Goal: Communication & Community: Share content

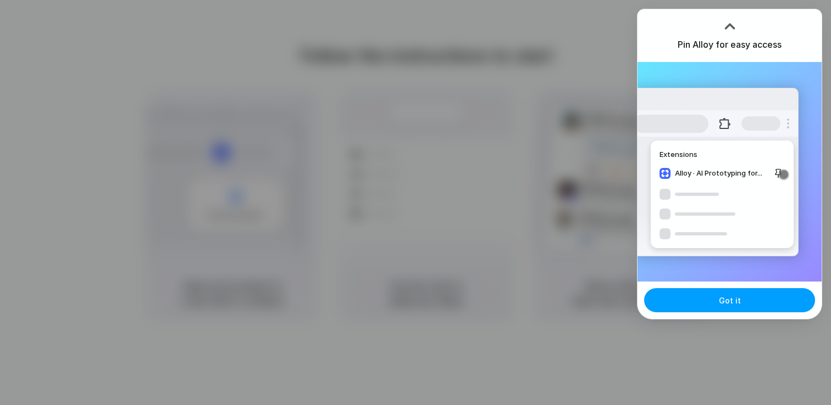
click at [729, 309] on button "Got it" at bounding box center [729, 300] width 171 height 24
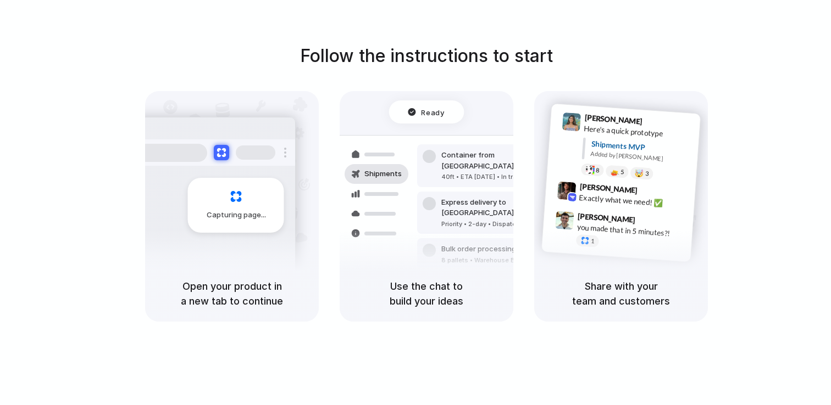
click at [464, 214] on div "Container from [GEOGRAPHIC_DATA] 40ft • ETA [DATE] • In transit Express deliver…" at bounding box center [466, 213] width 116 height 154
click at [598, 179] on div "[PERSON_NAME] 9:41 AM Here's a quick prototype Shipments MVP Added by [PERSON_N…" at bounding box center [623, 148] width 153 height 80
click at [410, 109] on div "Ready" at bounding box center [426, 112] width 37 height 11
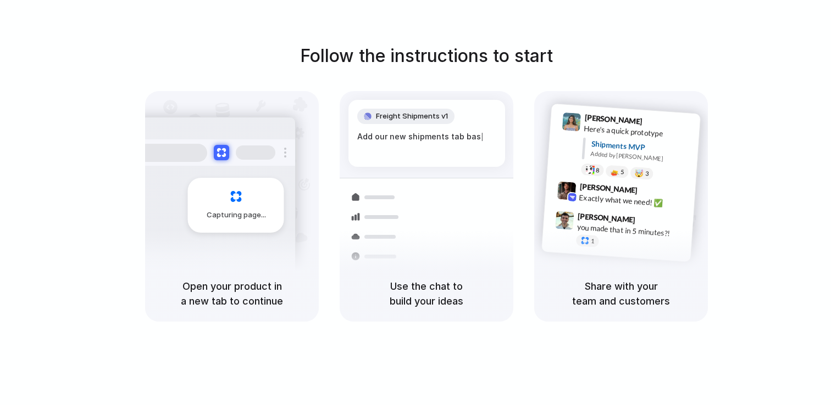
click at [257, 203] on div "Capturing page" at bounding box center [236, 205] width 96 height 55
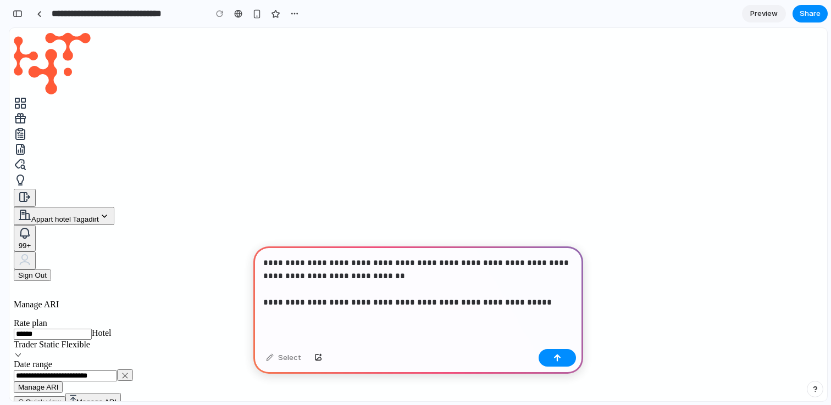
click at [385, 303] on p "**********" at bounding box center [418, 283] width 310 height 53
click at [537, 300] on p "**********" at bounding box center [418, 283] width 310 height 53
click at [430, 264] on p "**********" at bounding box center [418, 283] width 310 height 53
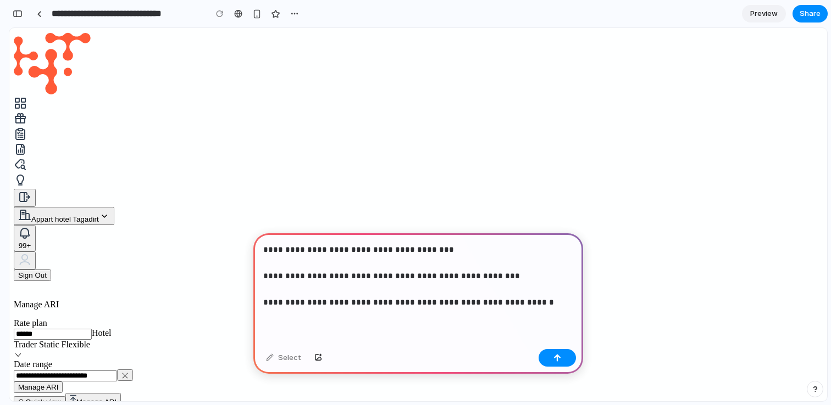
click at [393, 263] on p "**********" at bounding box center [418, 276] width 310 height 66
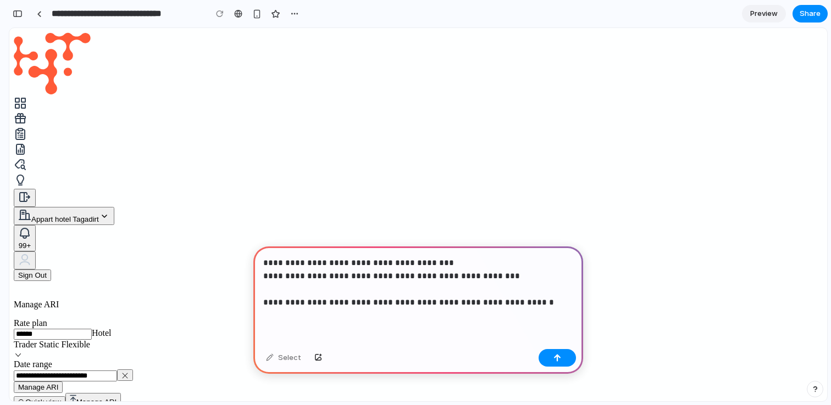
click at [339, 292] on p "**********" at bounding box center [418, 283] width 310 height 53
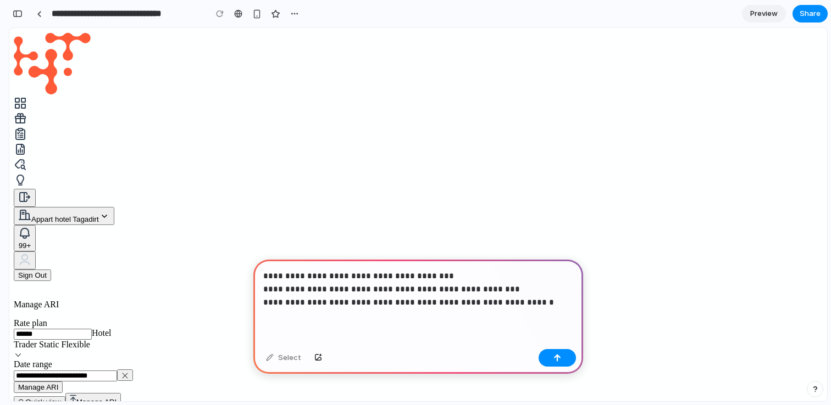
click at [537, 303] on p "**********" at bounding box center [418, 290] width 310 height 40
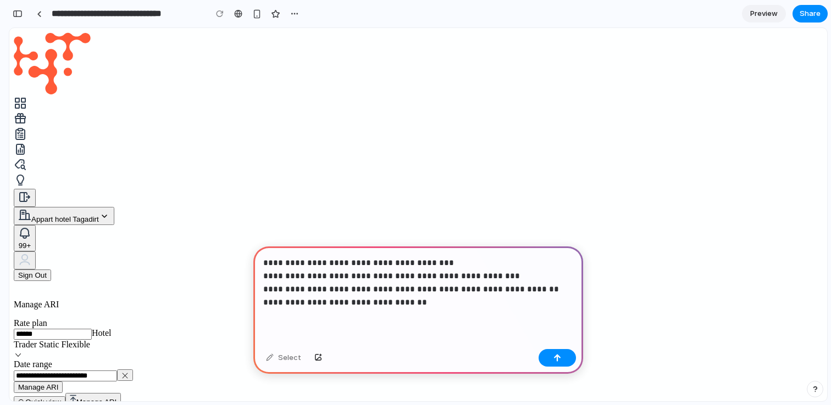
click at [318, 307] on p "**********" at bounding box center [418, 283] width 310 height 53
click at [425, 303] on p "**********" at bounding box center [418, 283] width 310 height 53
click at [552, 355] on button "button" at bounding box center [556, 358] width 37 height 18
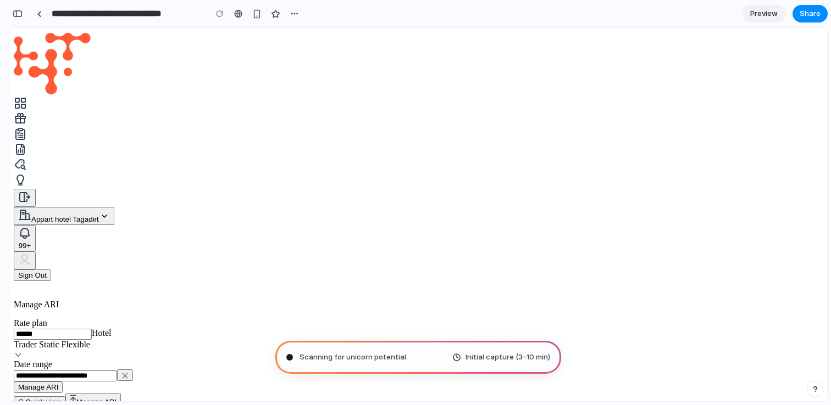
type input "**********"
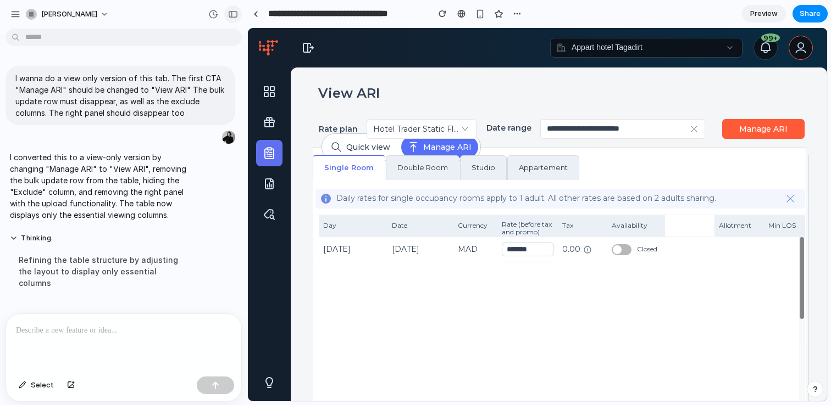
click at [232, 16] on div "button" at bounding box center [233, 14] width 10 height 8
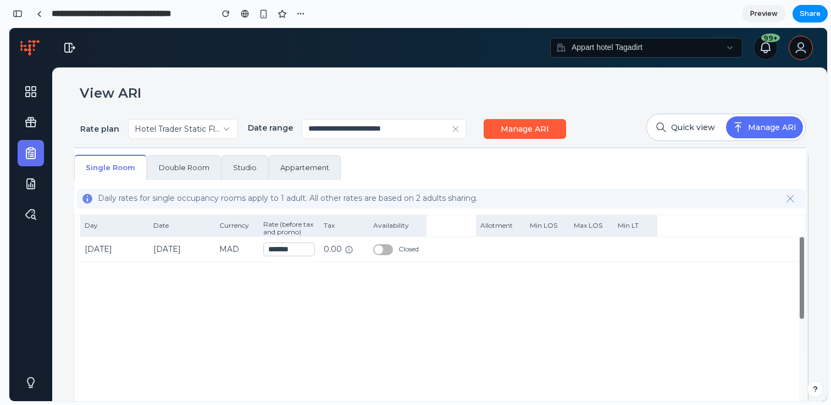
click at [66, 45] on icon "button" at bounding box center [69, 47] width 13 height 13
click at [20, 13] on div "button" at bounding box center [18, 14] width 10 height 8
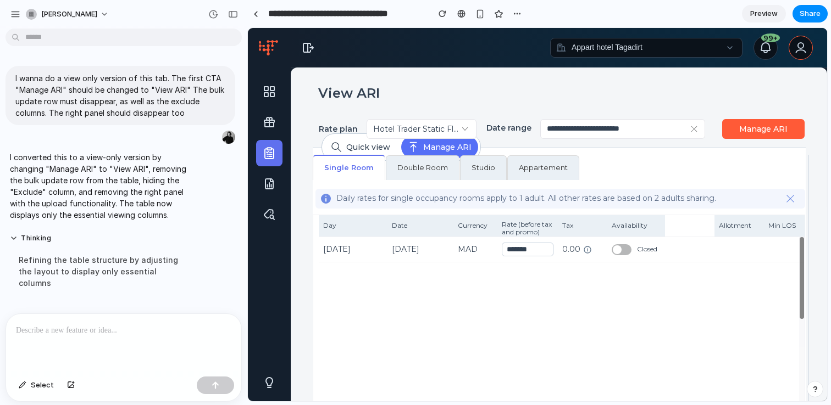
click at [81, 176] on p "I converted this to a view-only version by changing "Manage ARI" to "View ARI",…" at bounding box center [101, 186] width 183 height 69
click at [80, 327] on p at bounding box center [123, 330] width 215 height 13
click at [82, 324] on p at bounding box center [123, 330] width 215 height 13
click at [41, 330] on p at bounding box center [123, 330] width 215 height 13
click at [37, 385] on span "Select" at bounding box center [42, 385] width 23 height 11
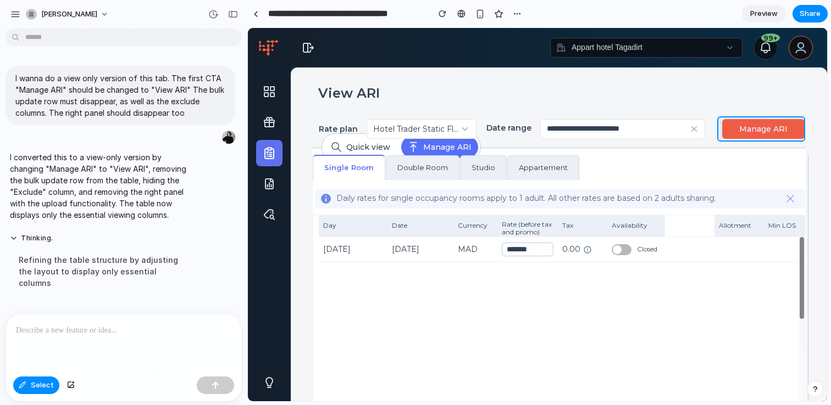
click at [737, 129] on div at bounding box center [537, 215] width 578 height 373
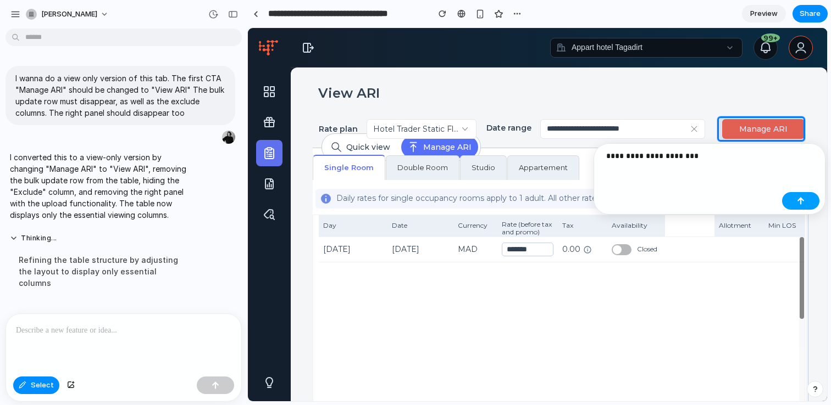
click at [797, 202] on div "button" at bounding box center [801, 201] width 8 height 8
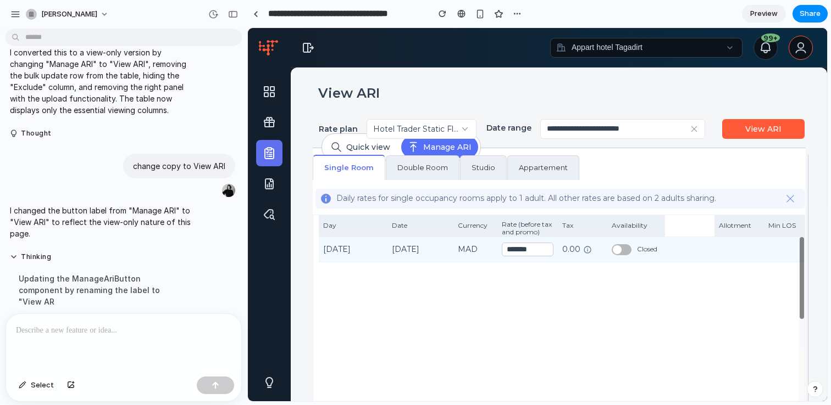
click at [521, 248] on input "*******" at bounding box center [528, 250] width 52 height 14
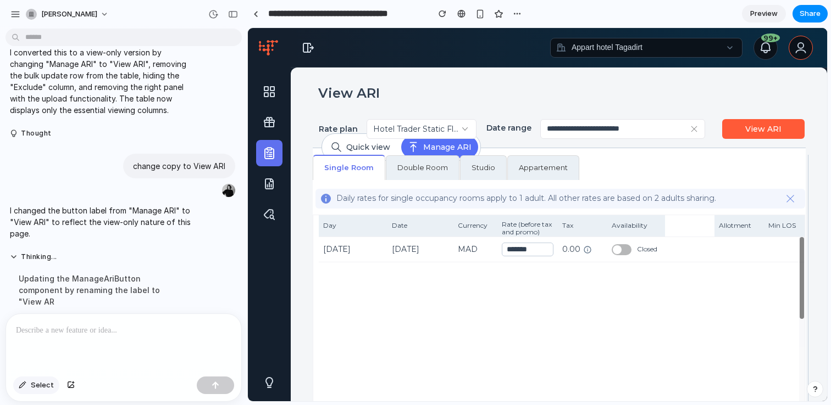
click at [37, 387] on span "Select" at bounding box center [42, 385] width 23 height 11
click at [521, 249] on div at bounding box center [537, 215] width 578 height 373
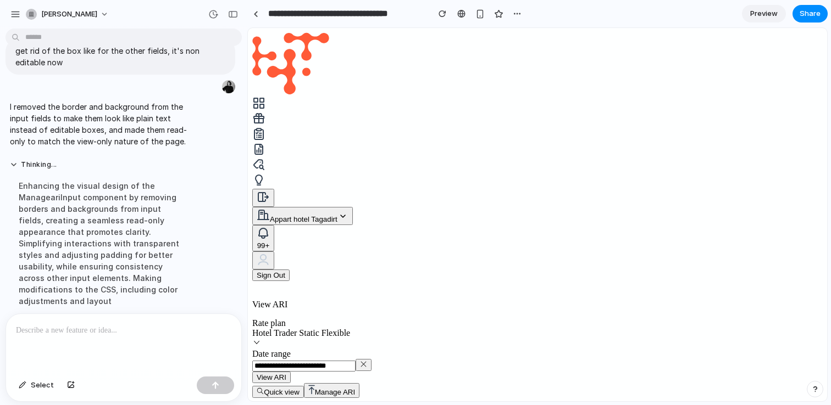
scroll to position [38, 0]
click at [31, 388] on span "Select" at bounding box center [42, 385] width 23 height 11
click at [621, 208] on div at bounding box center [537, 215] width 578 height 373
click at [170, 333] on p "*" at bounding box center [123, 330] width 215 height 13
click at [120, 332] on p at bounding box center [123, 330] width 215 height 13
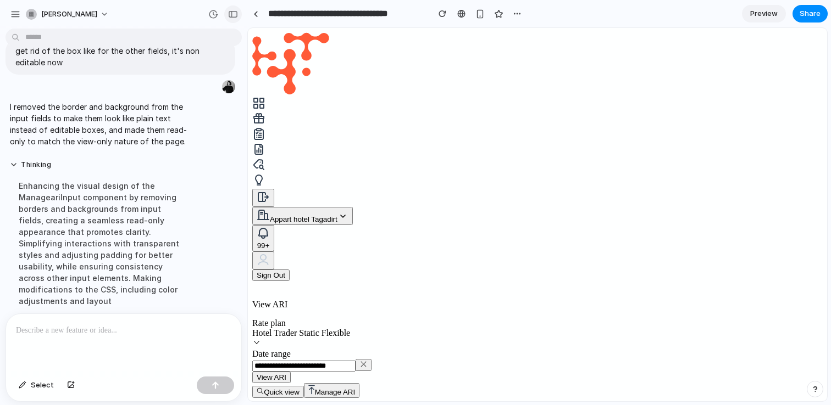
click at [233, 15] on div "button" at bounding box center [233, 14] width 10 height 8
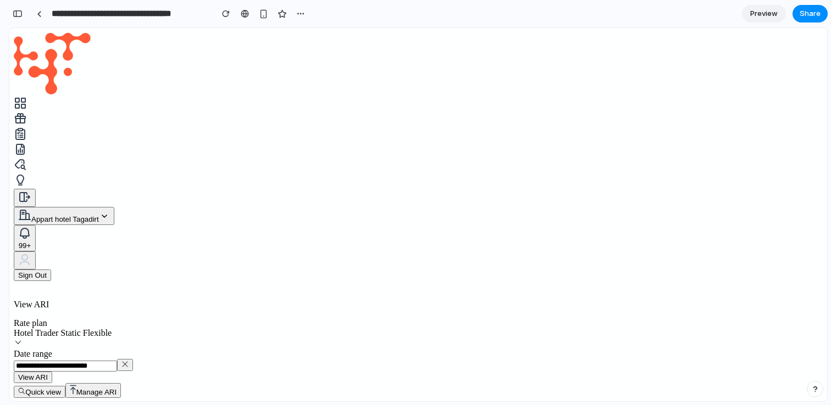
scroll to position [586, 0]
click at [19, 13] on div "button" at bounding box center [18, 14] width 10 height 8
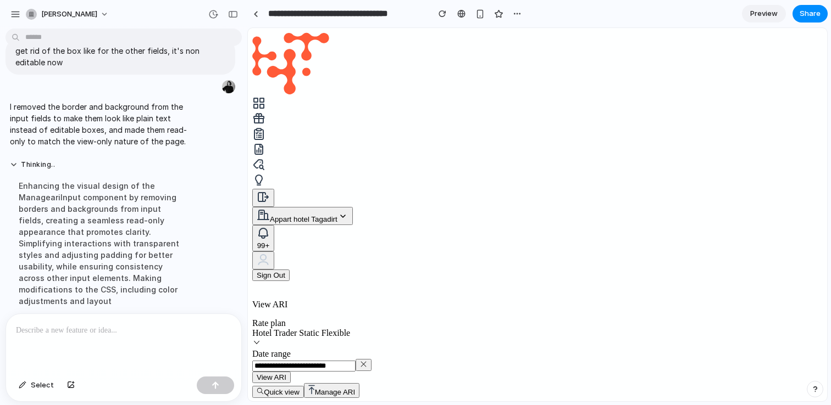
click at [90, 330] on p at bounding box center [123, 330] width 215 height 13
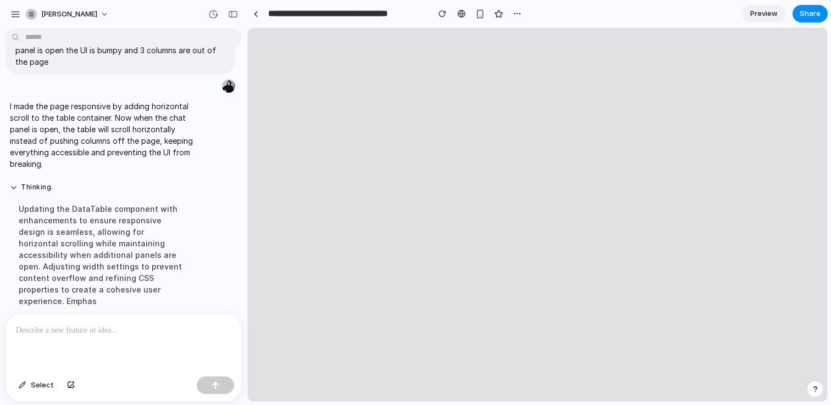
scroll to position [0, 0]
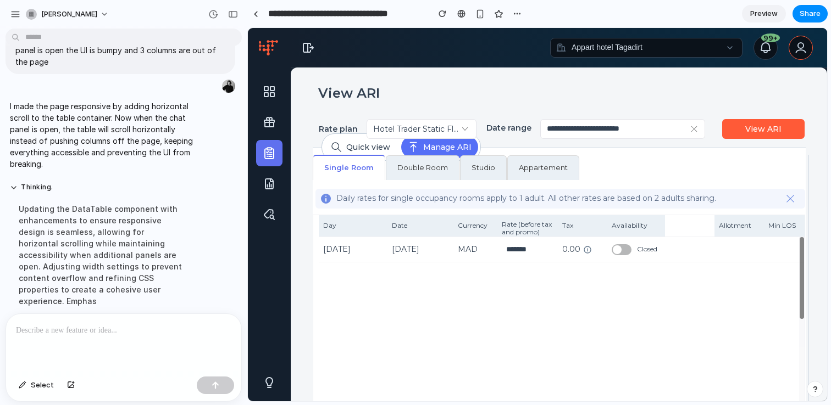
click at [762, 12] on span "Preview" at bounding box center [763, 13] width 27 height 11
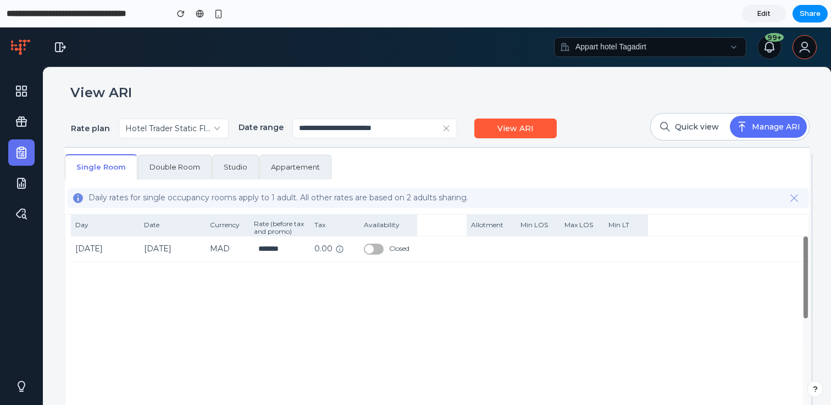
click at [762, 12] on span "Edit" at bounding box center [763, 13] width 13 height 11
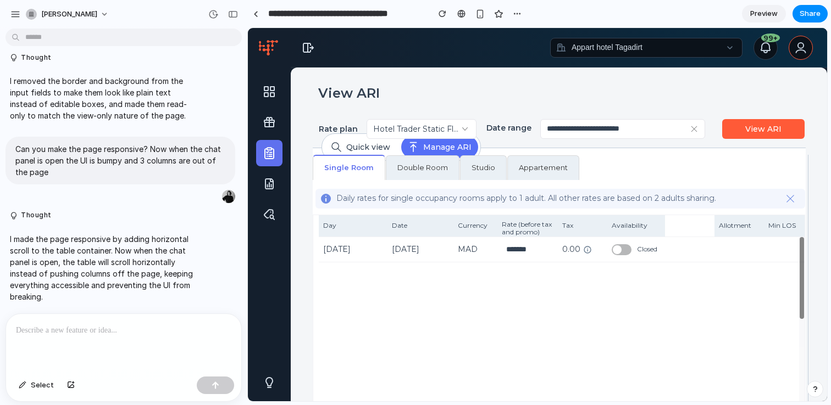
click at [762, 12] on span "Preview" at bounding box center [763, 13] width 27 height 11
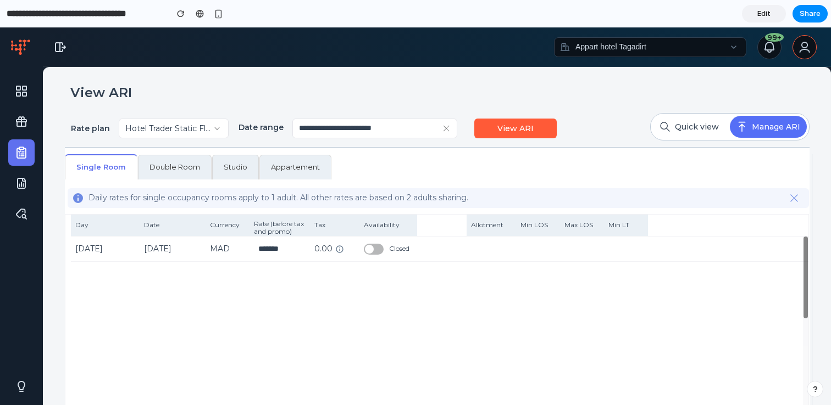
click at [762, 12] on span "Edit" at bounding box center [763, 13] width 13 height 11
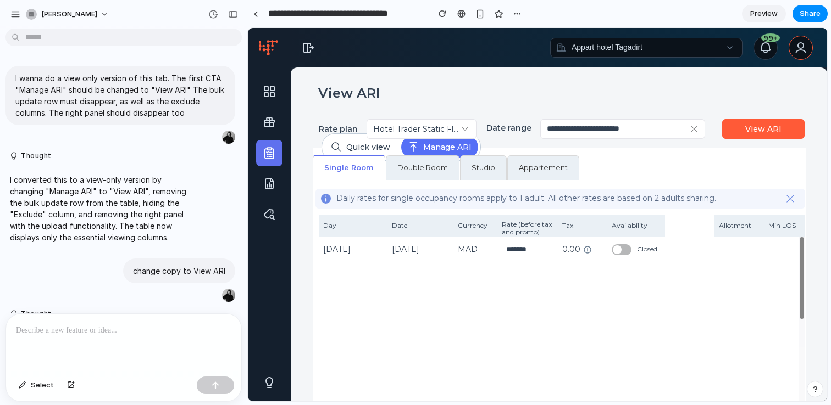
scroll to position [392, 0]
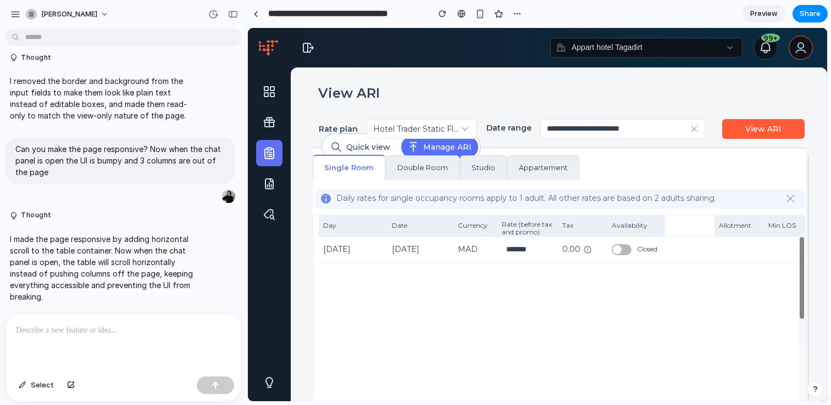
click at [762, 12] on span "Preview" at bounding box center [763, 13] width 27 height 11
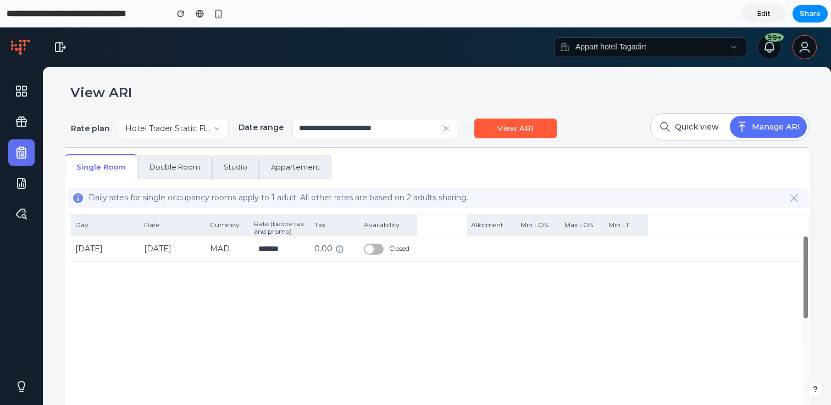
click at [761, 18] on span "Edit" at bounding box center [763, 13] width 13 height 11
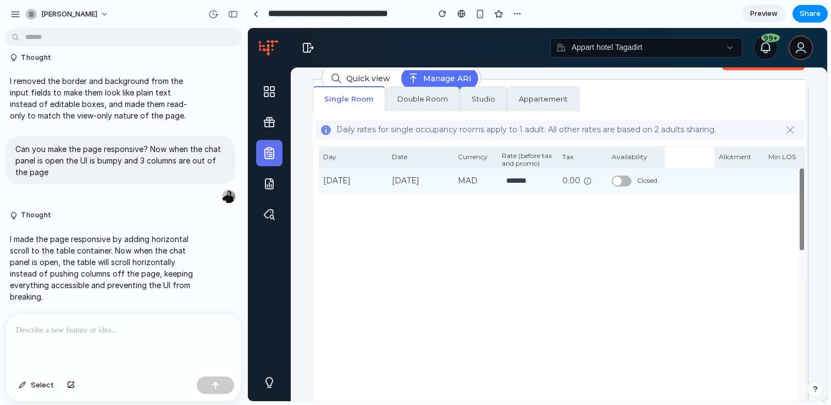
scroll to position [148, 0]
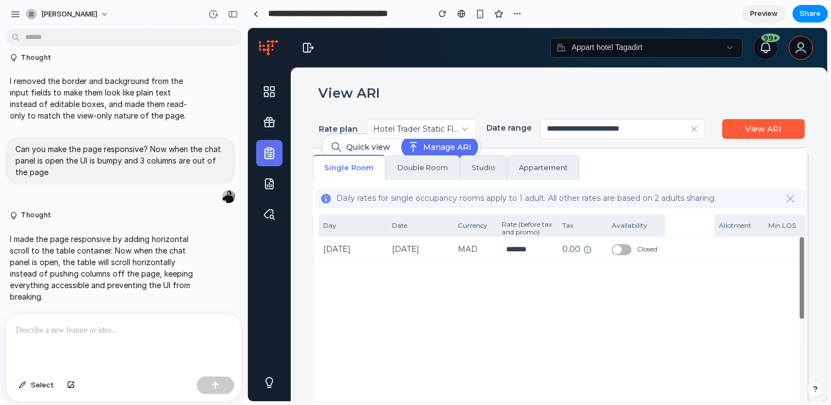
click at [420, 231] on div "Date" at bounding box center [420, 226] width 66 height 22
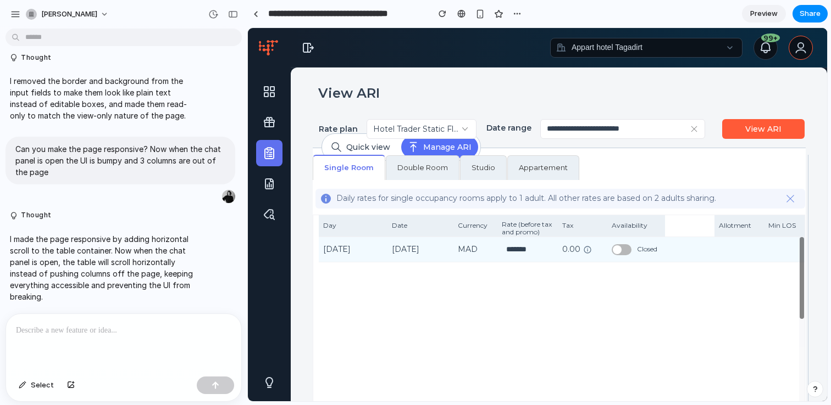
click at [428, 246] on div "Oct 11, 2025" at bounding box center [420, 250] width 57 height 12
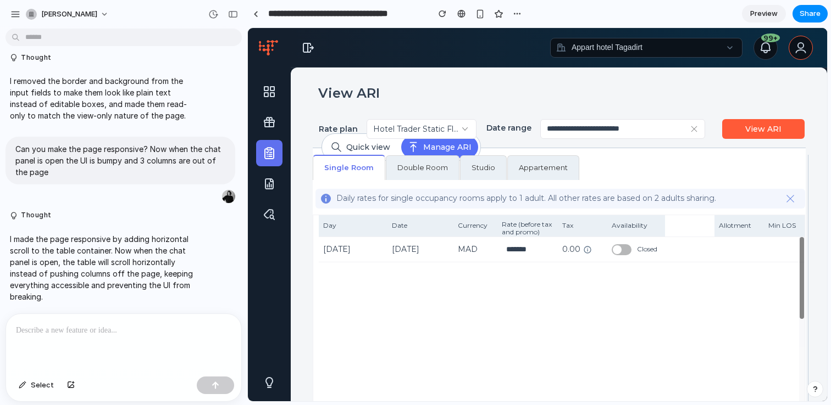
click at [154, 324] on p at bounding box center [123, 330] width 215 height 13
click at [110, 333] on p "**********" at bounding box center [123, 330] width 215 height 13
click at [143, 332] on p "**********" at bounding box center [123, 330] width 215 height 13
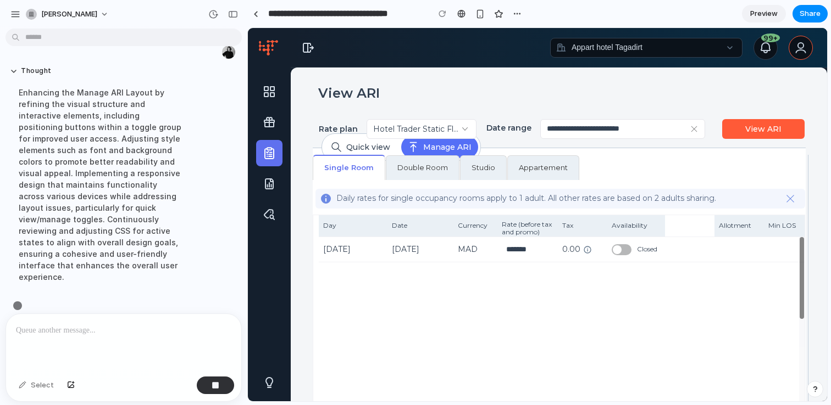
scroll to position [706, 0]
click at [754, 18] on span "Preview" at bounding box center [763, 13] width 27 height 11
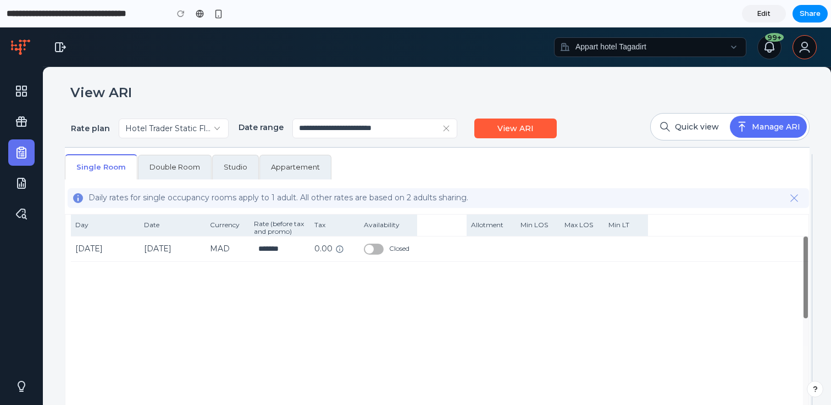
click at [759, 10] on span "Edit" at bounding box center [763, 13] width 13 height 11
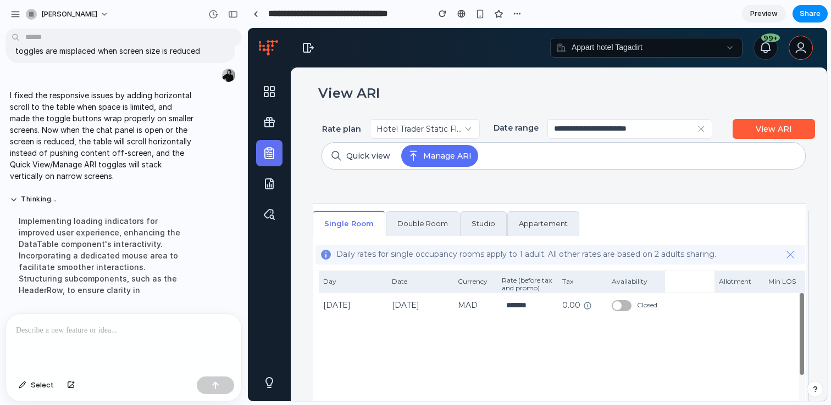
click at [757, 12] on span "Preview" at bounding box center [763, 13] width 27 height 11
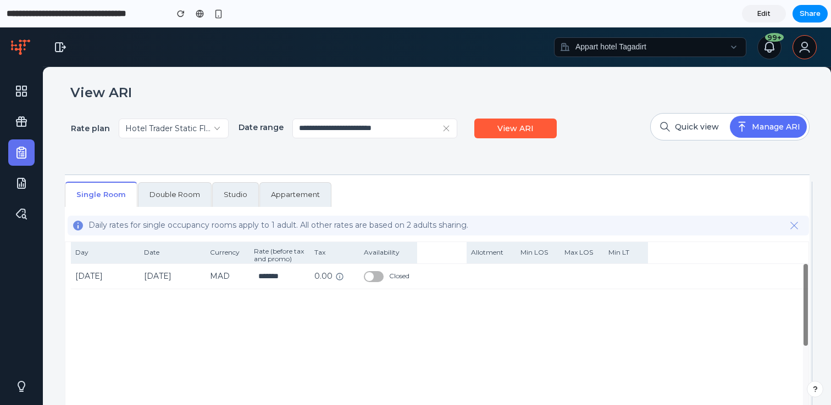
click at [757, 12] on span "Edit" at bounding box center [763, 13] width 13 height 11
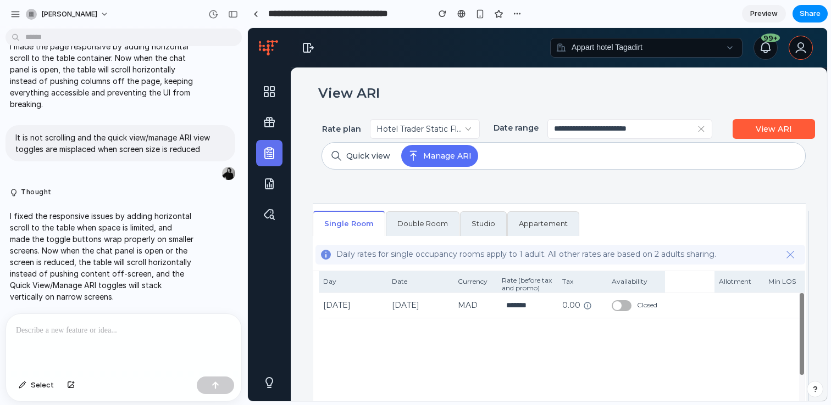
click at [166, 321] on div at bounding box center [123, 343] width 235 height 58
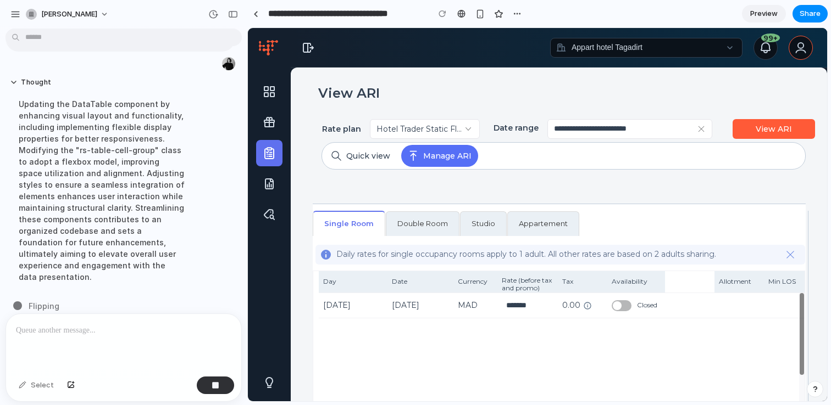
scroll to position [888, 0]
click at [756, 13] on span "Preview" at bounding box center [763, 13] width 27 height 11
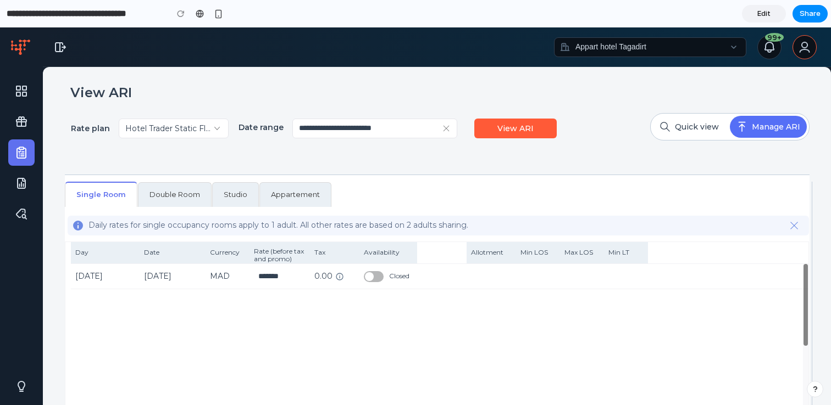
click at [754, 12] on link "Edit" at bounding box center [764, 14] width 44 height 18
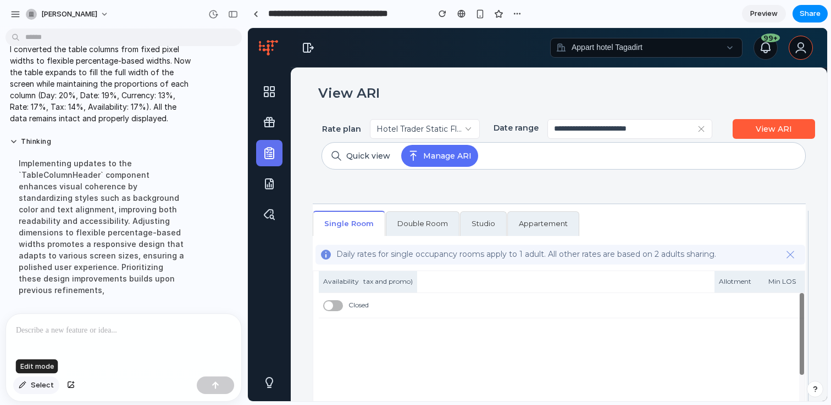
click at [26, 388] on div "button" at bounding box center [23, 385] width 8 height 7
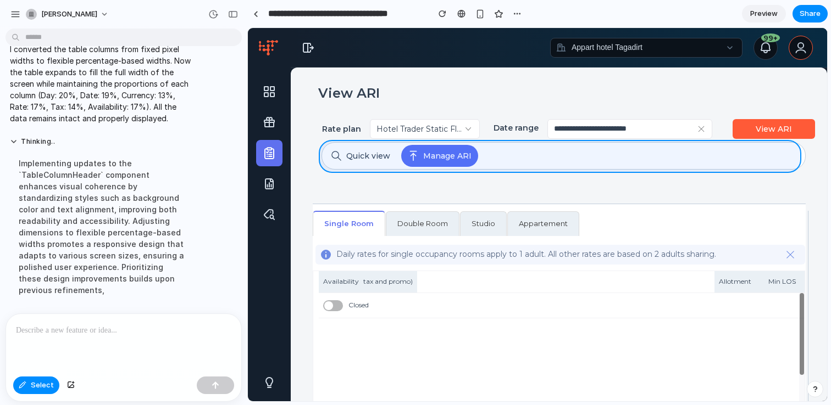
click at [397, 158] on div at bounding box center [537, 215] width 578 height 373
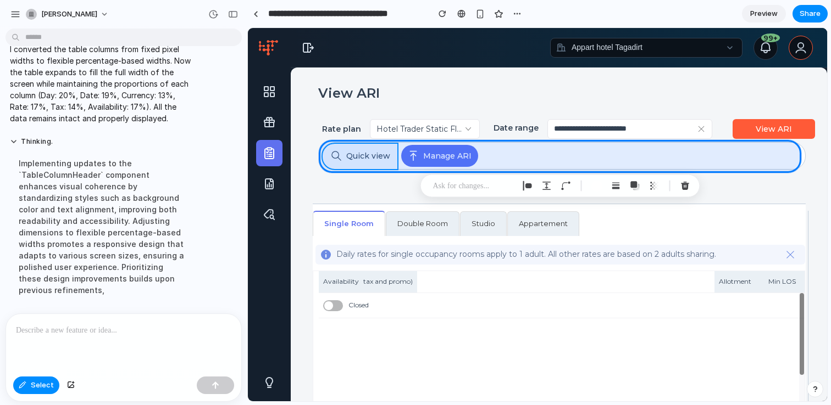
click at [371, 159] on div at bounding box center [537, 215] width 578 height 373
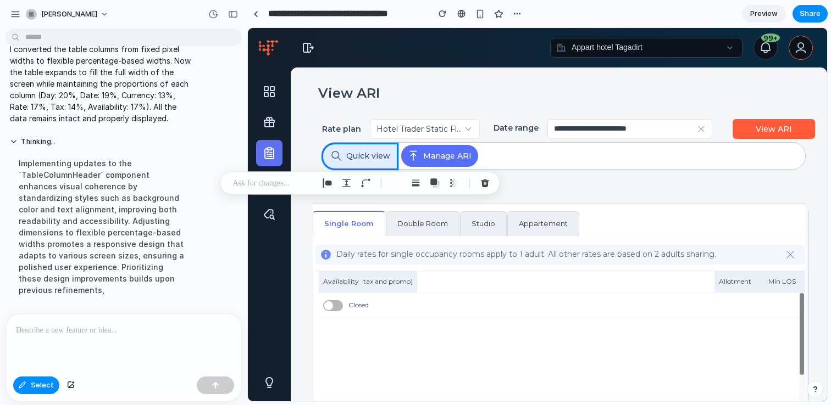
click at [305, 177] on p at bounding box center [273, 183] width 81 height 13
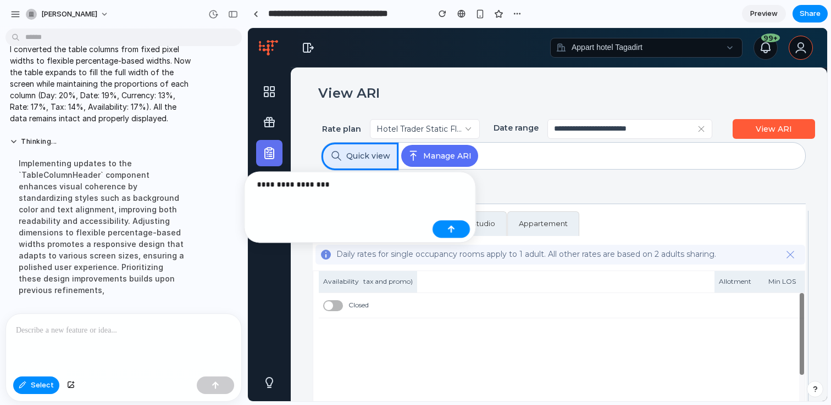
click at [299, 185] on p "**********" at bounding box center [342, 184] width 171 height 13
click at [386, 187] on p "**********" at bounding box center [342, 184] width 171 height 13
click at [444, 232] on button "button" at bounding box center [450, 230] width 37 height 18
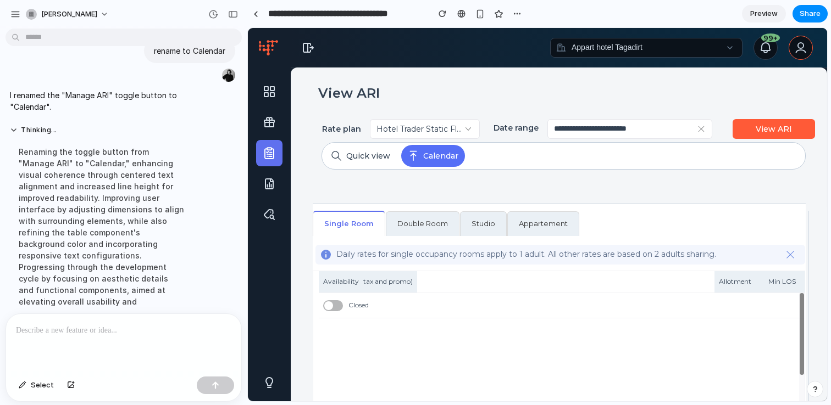
click at [372, 157] on button "Quick view" at bounding box center [360, 156] width 73 height 22
click at [44, 384] on span "Select" at bounding box center [42, 385] width 23 height 11
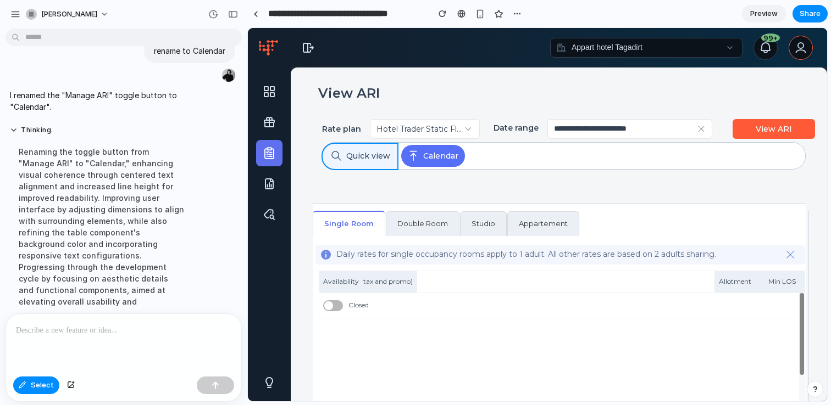
click at [369, 155] on div at bounding box center [537, 215] width 578 height 373
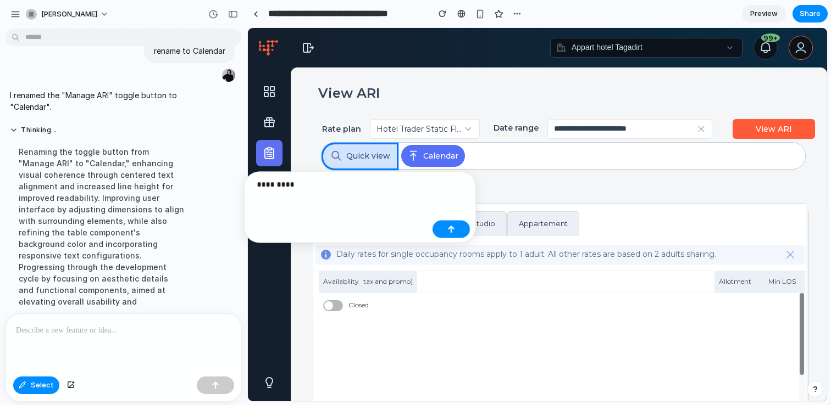
click at [369, 155] on div at bounding box center [537, 215] width 578 height 373
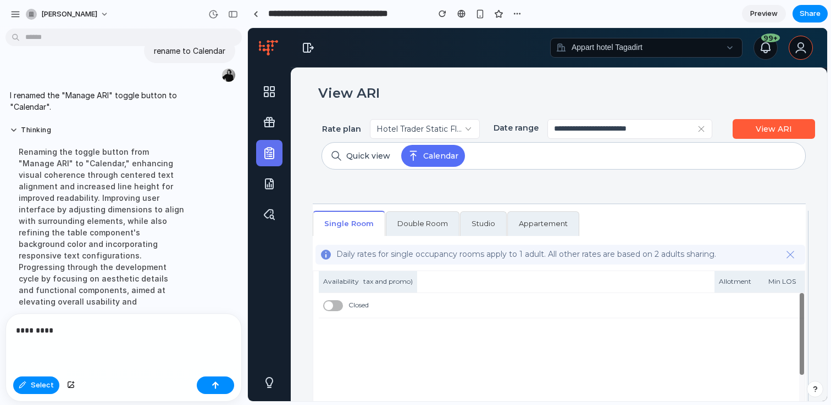
click at [132, 323] on div "*********" at bounding box center [123, 343] width 235 height 58
click at [119, 332] on p "*********" at bounding box center [123, 330] width 215 height 13
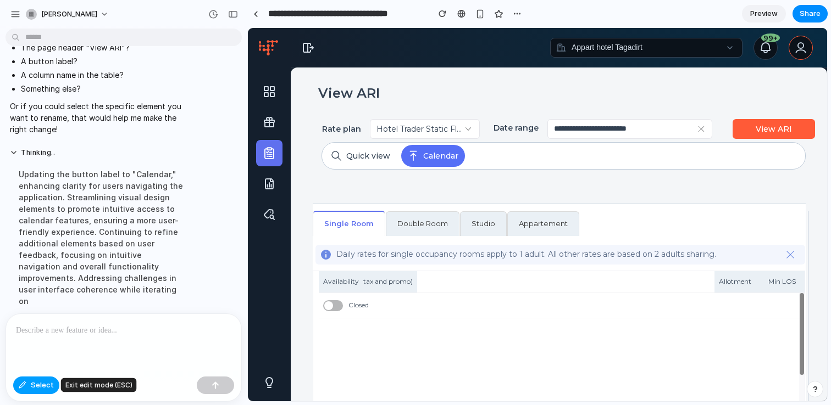
click at [34, 392] on button "Select" at bounding box center [36, 386] width 46 height 18
click at [364, 157] on button "Quick view" at bounding box center [360, 156] width 73 height 22
click at [41, 388] on span "Select" at bounding box center [42, 385] width 23 height 11
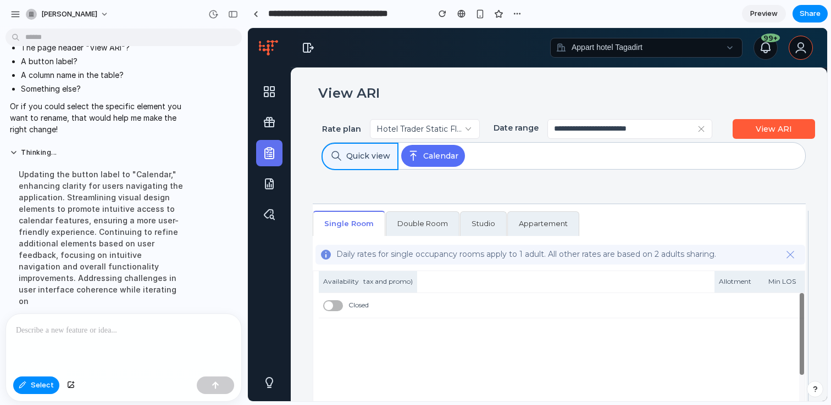
click at [360, 157] on div at bounding box center [537, 215] width 578 height 373
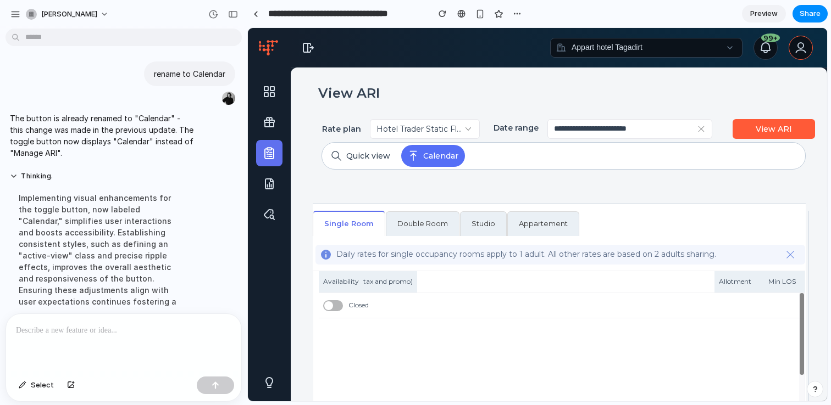
click at [42, 394] on div "Select" at bounding box center [123, 386] width 235 height 29
click at [38, 389] on span "Select" at bounding box center [42, 385] width 23 height 11
click at [432, 155] on div at bounding box center [537, 215] width 578 height 373
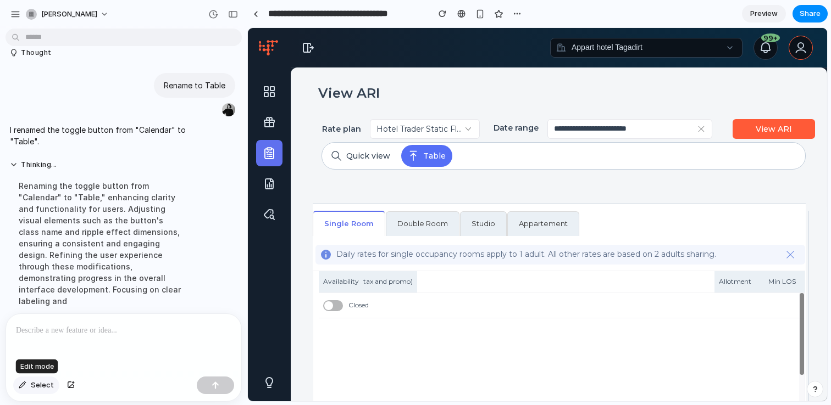
click at [48, 386] on span "Select" at bounding box center [42, 385] width 23 height 11
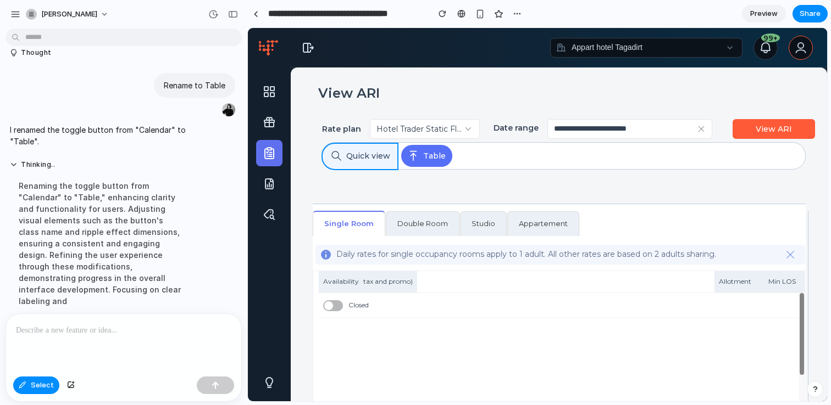
click at [362, 156] on div at bounding box center [537, 215] width 578 height 373
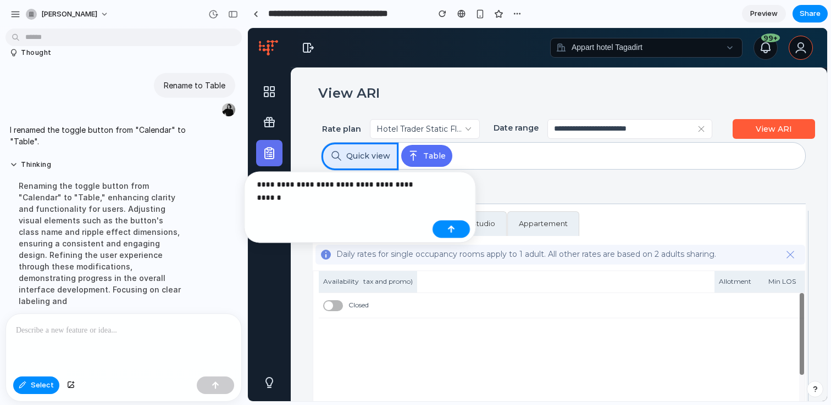
click at [385, 185] on p "**********" at bounding box center [342, 184] width 171 height 13
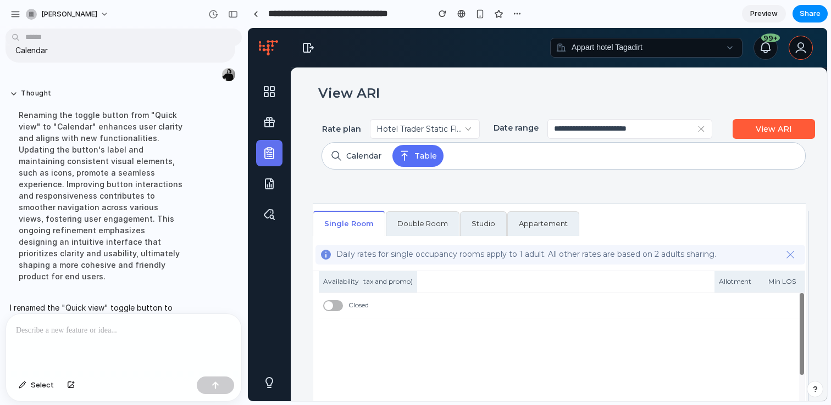
click at [748, 16] on link "Preview" at bounding box center [764, 14] width 44 height 18
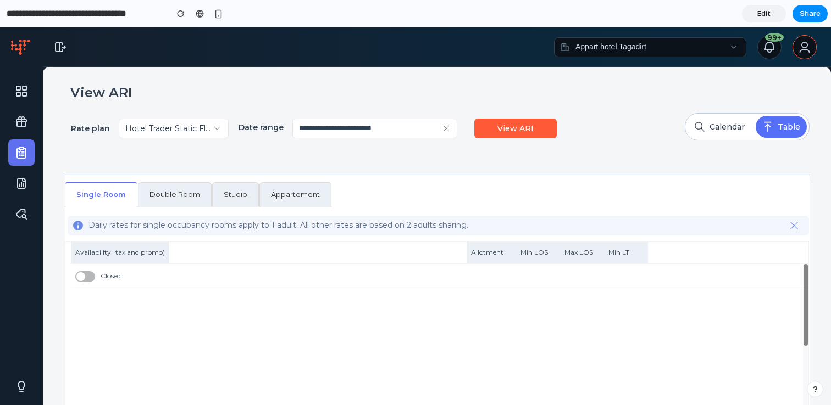
click at [748, 16] on link "Edit" at bounding box center [764, 14] width 44 height 18
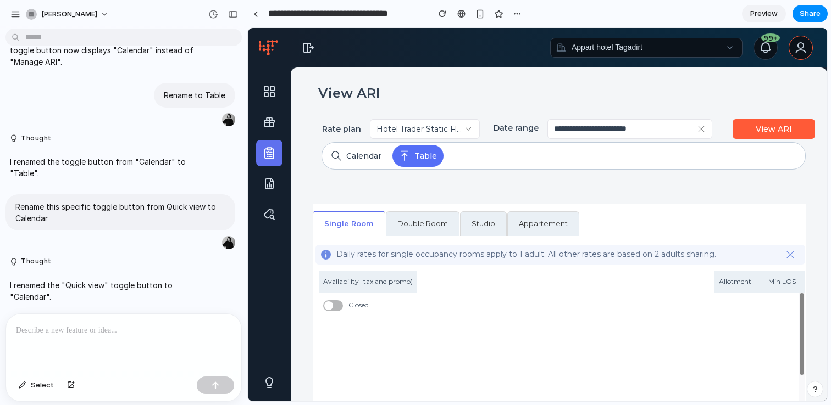
click at [153, 334] on p at bounding box center [123, 330] width 215 height 13
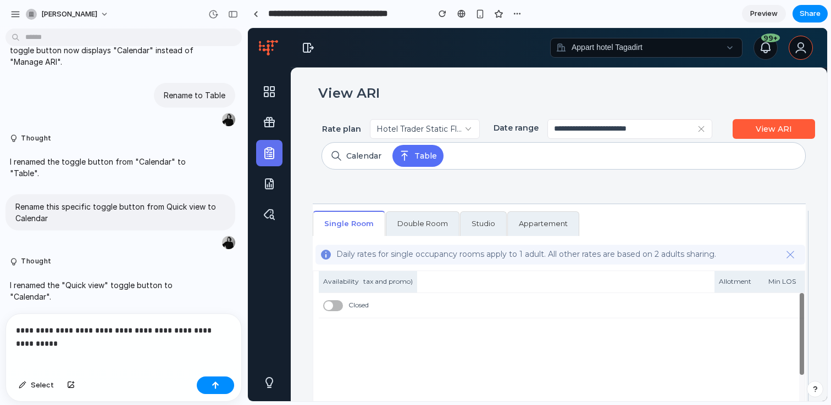
scroll to position [1485, 0]
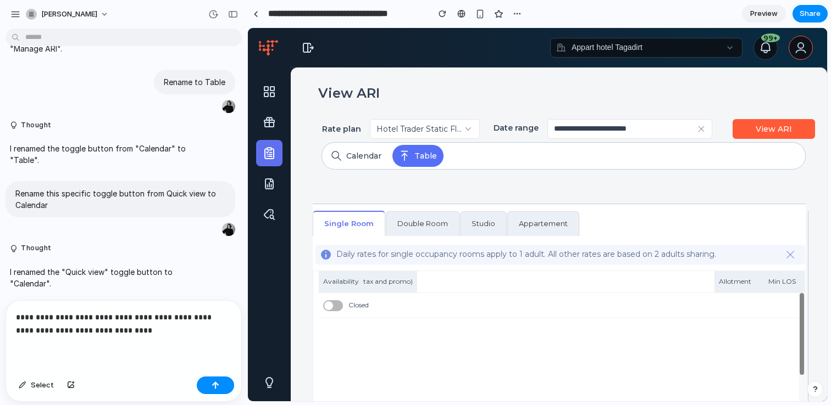
click at [76, 332] on p "**********" at bounding box center [123, 324] width 215 height 26
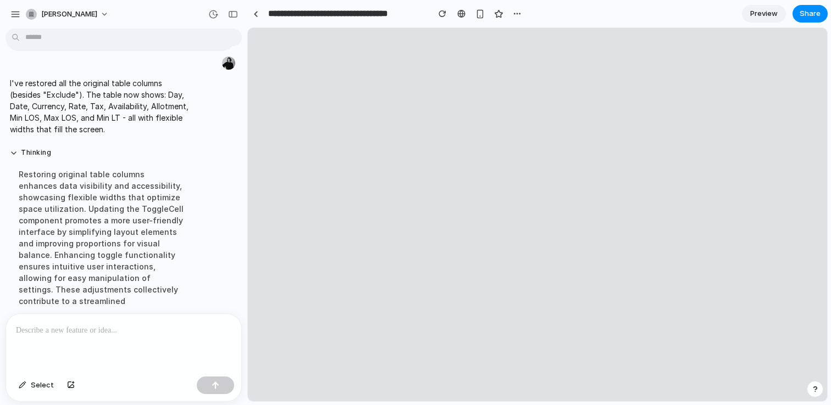
scroll to position [0, 0]
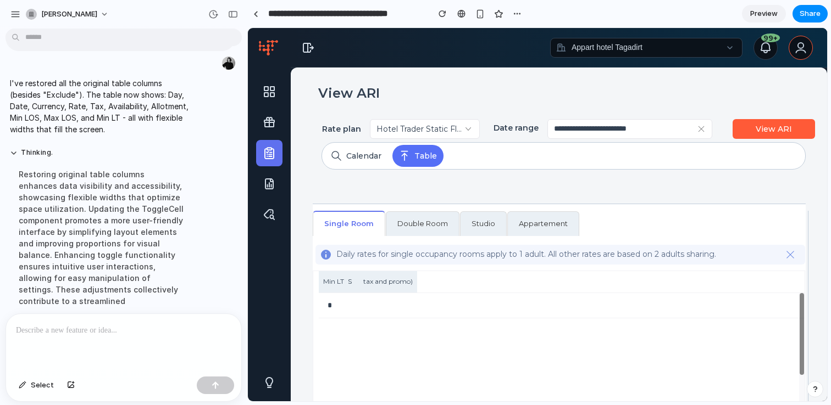
click at [764, 14] on span "Preview" at bounding box center [763, 13] width 27 height 11
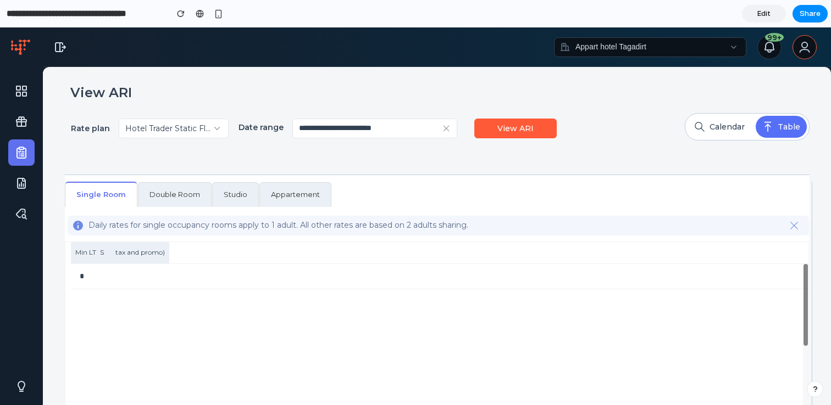
click at [763, 14] on span "Edit" at bounding box center [763, 13] width 13 height 11
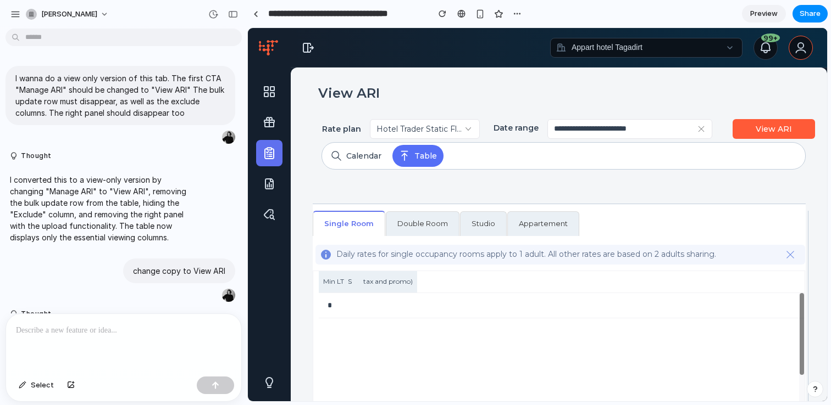
scroll to position [1630, 0]
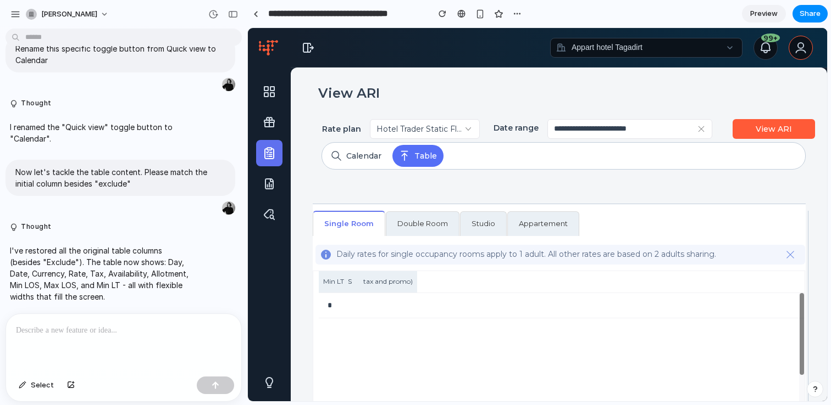
click at [119, 330] on p at bounding box center [123, 330] width 215 height 13
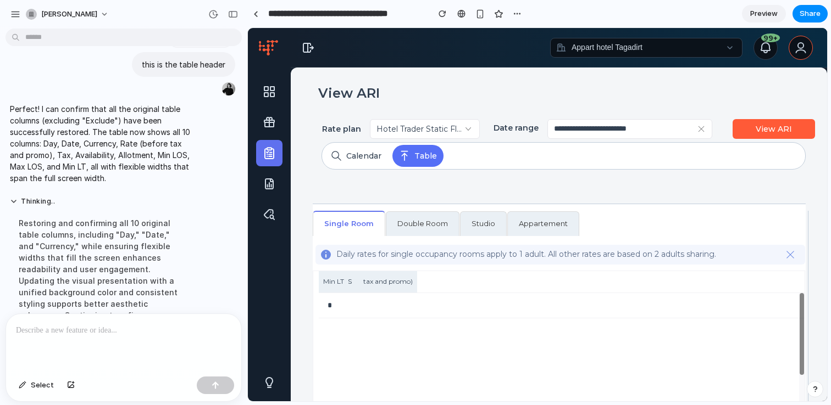
scroll to position [2119, 0]
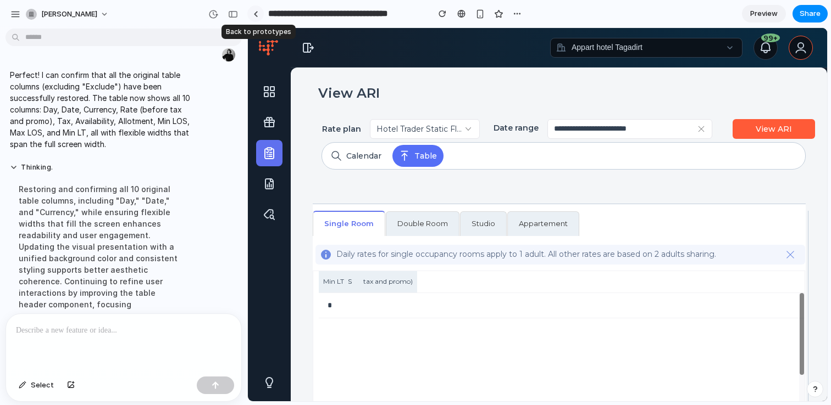
click at [257, 12] on div at bounding box center [255, 14] width 5 height 6
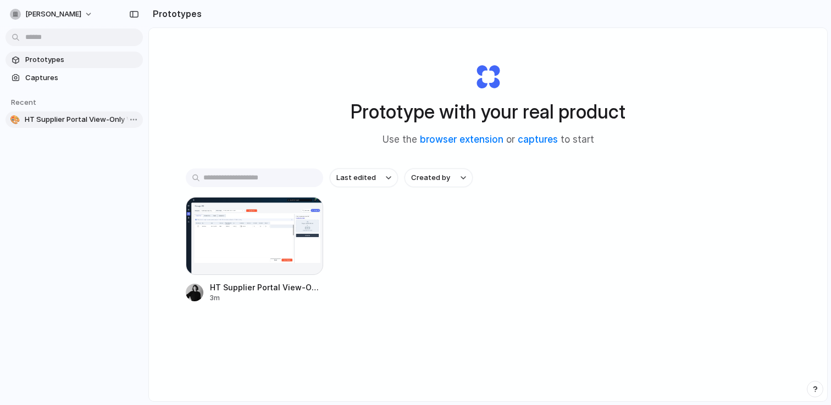
click at [79, 122] on span "HT Supplier Portal View-Only Version" at bounding box center [82, 119] width 114 height 11
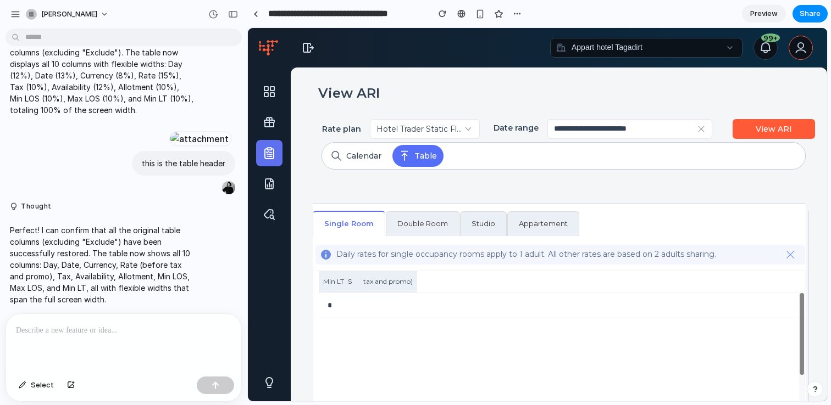
click at [761, 16] on span "Preview" at bounding box center [763, 13] width 27 height 11
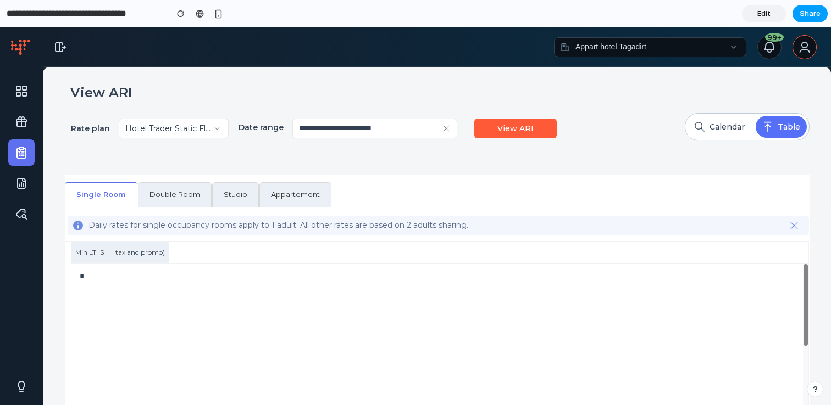
click at [805, 12] on span "Share" at bounding box center [809, 13] width 21 height 11
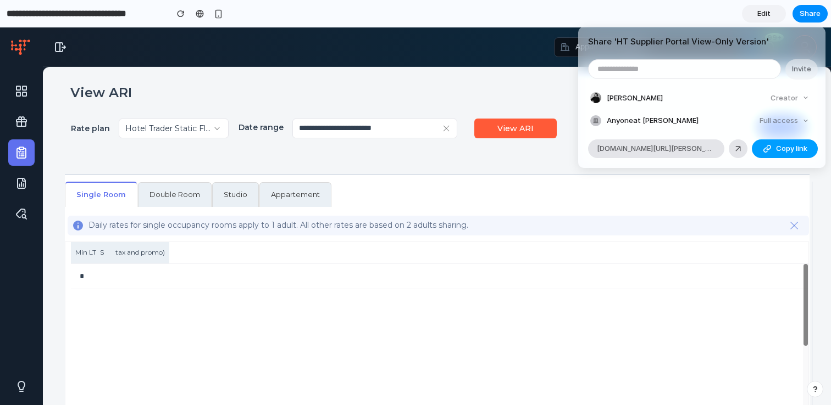
click at [781, 150] on span "Copy link" at bounding box center [791, 148] width 31 height 11
click at [612, 67] on input "email" at bounding box center [684, 69] width 192 height 19
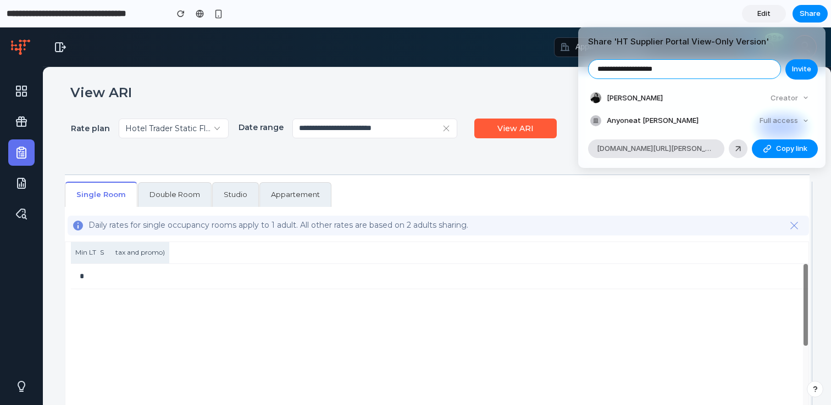
type input "**********"
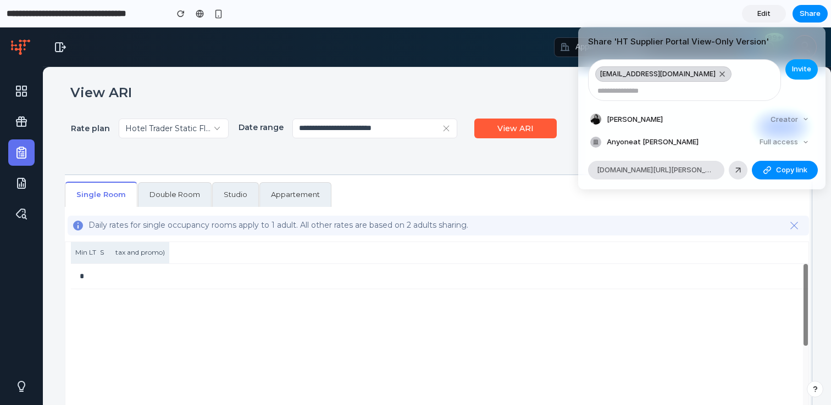
click at [789, 73] on button "Invite" at bounding box center [801, 69] width 32 height 20
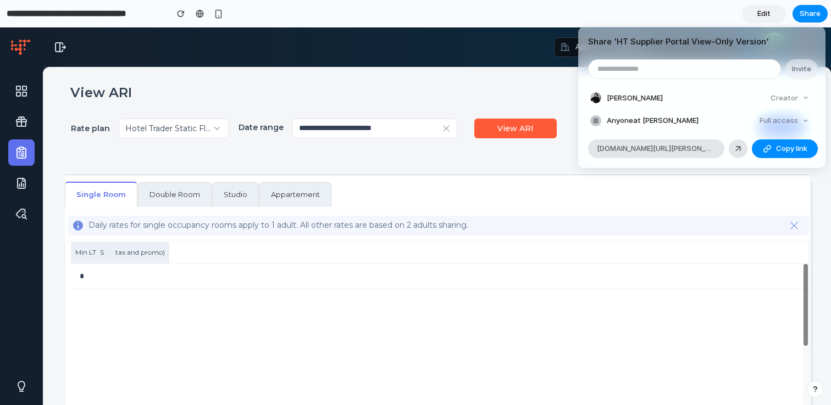
click at [543, 95] on div "Share ' HT Supplier Portal View-Only Version ' Invite Camille Proutheau Creator…" at bounding box center [415, 202] width 831 height 405
